Goal: Transaction & Acquisition: Purchase product/service

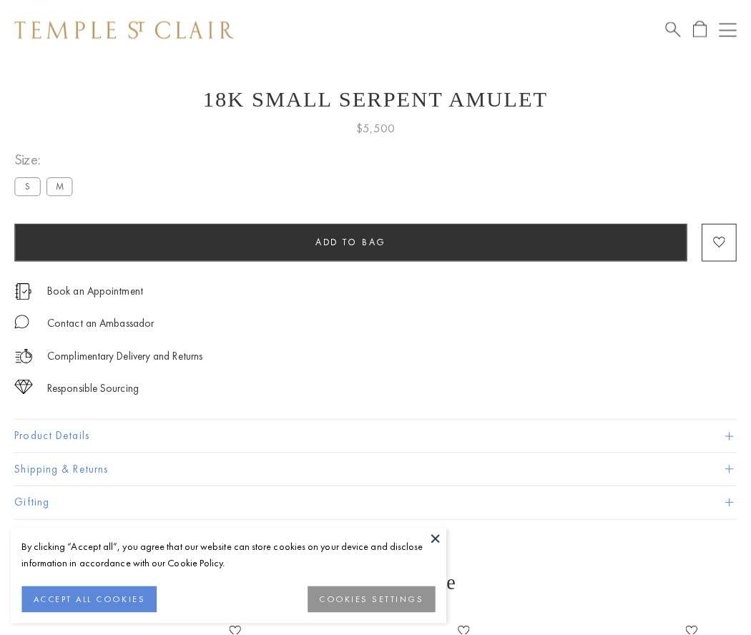
scroll to position [57, 0]
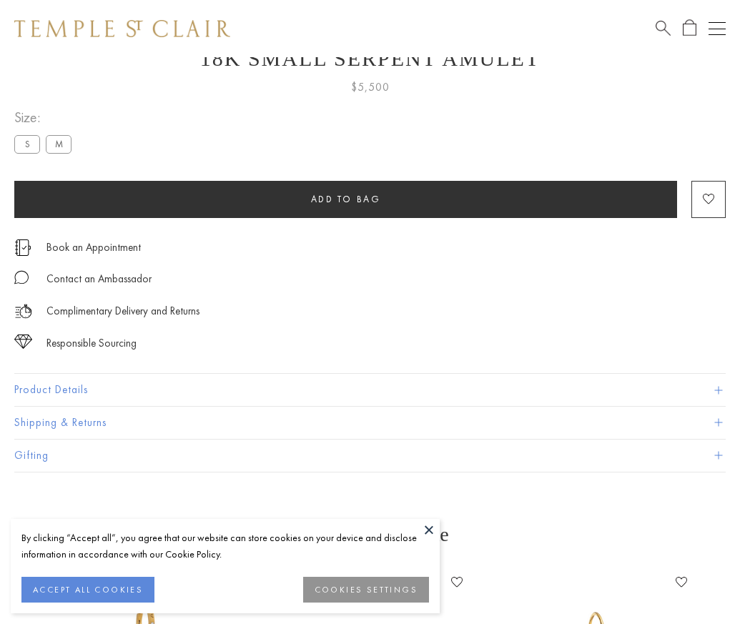
click at [345, 199] on span "Add to bag" at bounding box center [346, 199] width 70 height 12
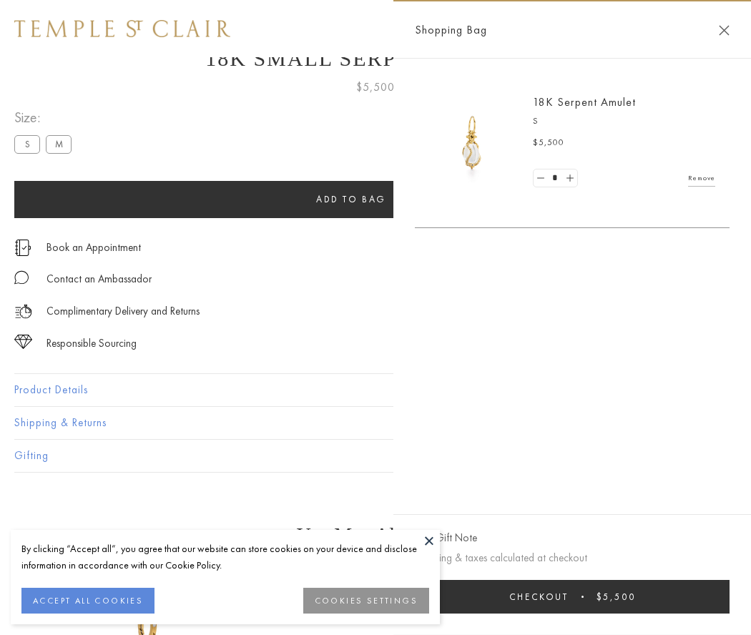
click at [569, 597] on span "Checkout" at bounding box center [538, 597] width 59 height 12
